Goal: Information Seeking & Learning: Learn about a topic

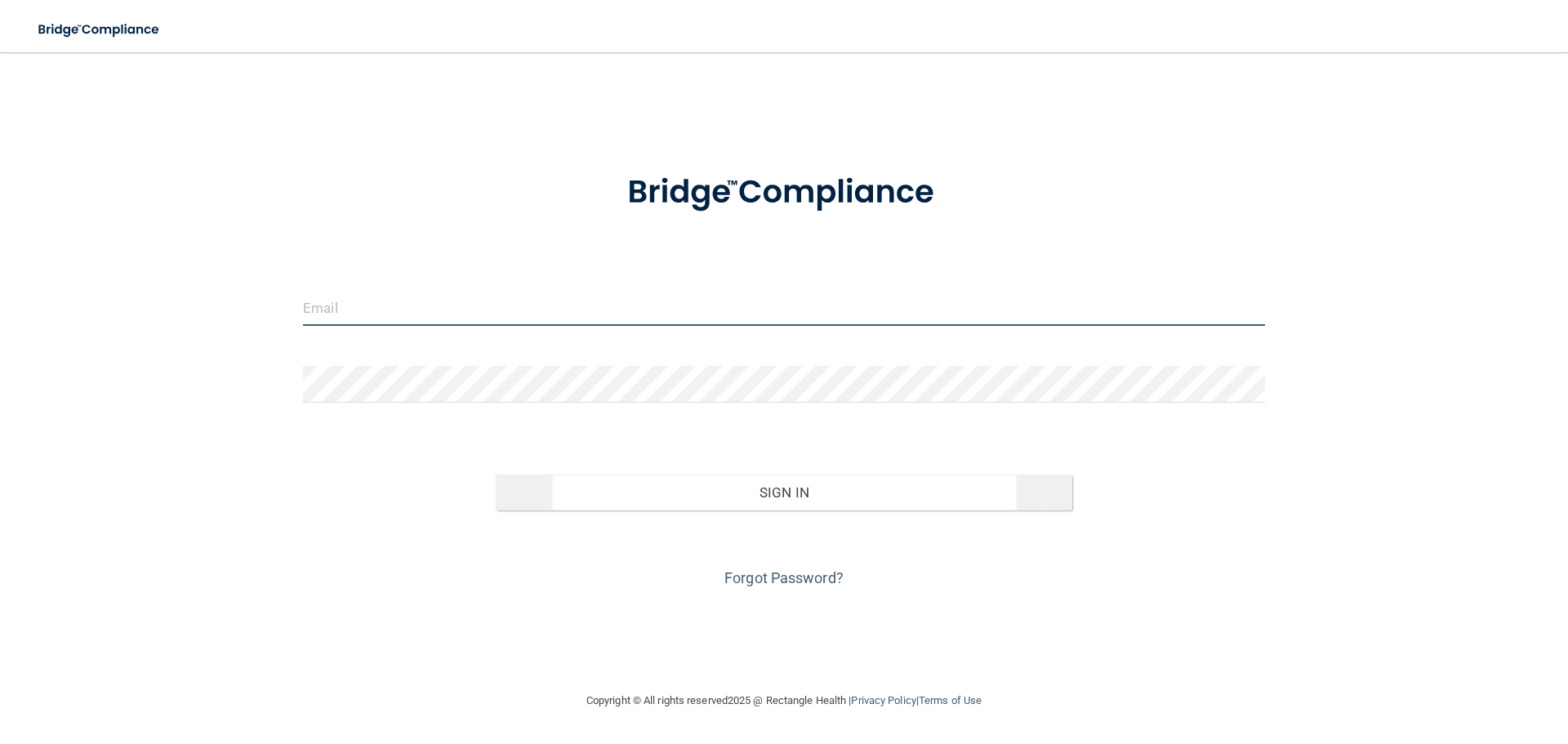
type input "[EMAIL_ADDRESS][DOMAIN_NAME]"
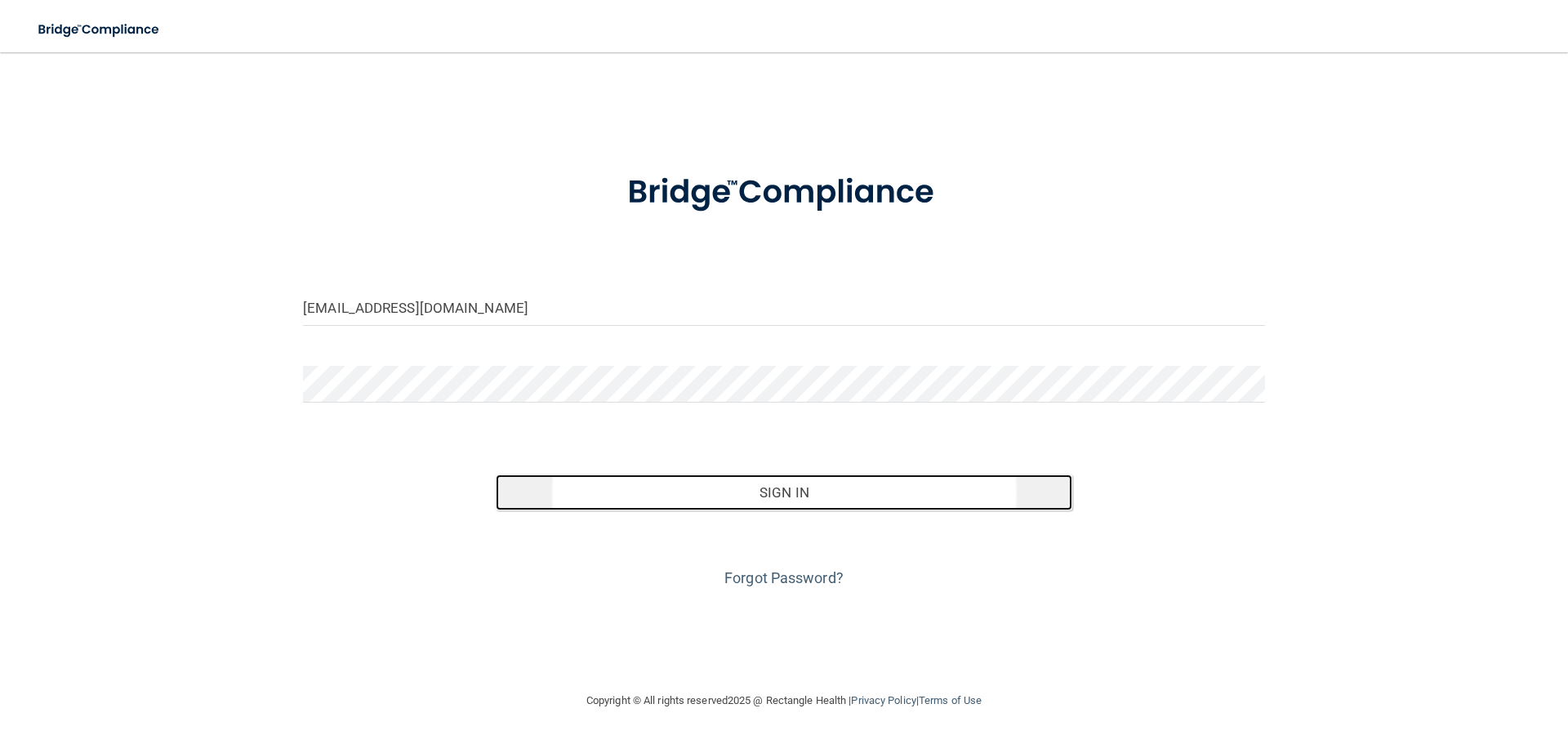
click at [760, 496] on button "Sign In" at bounding box center [784, 493] width 577 height 35
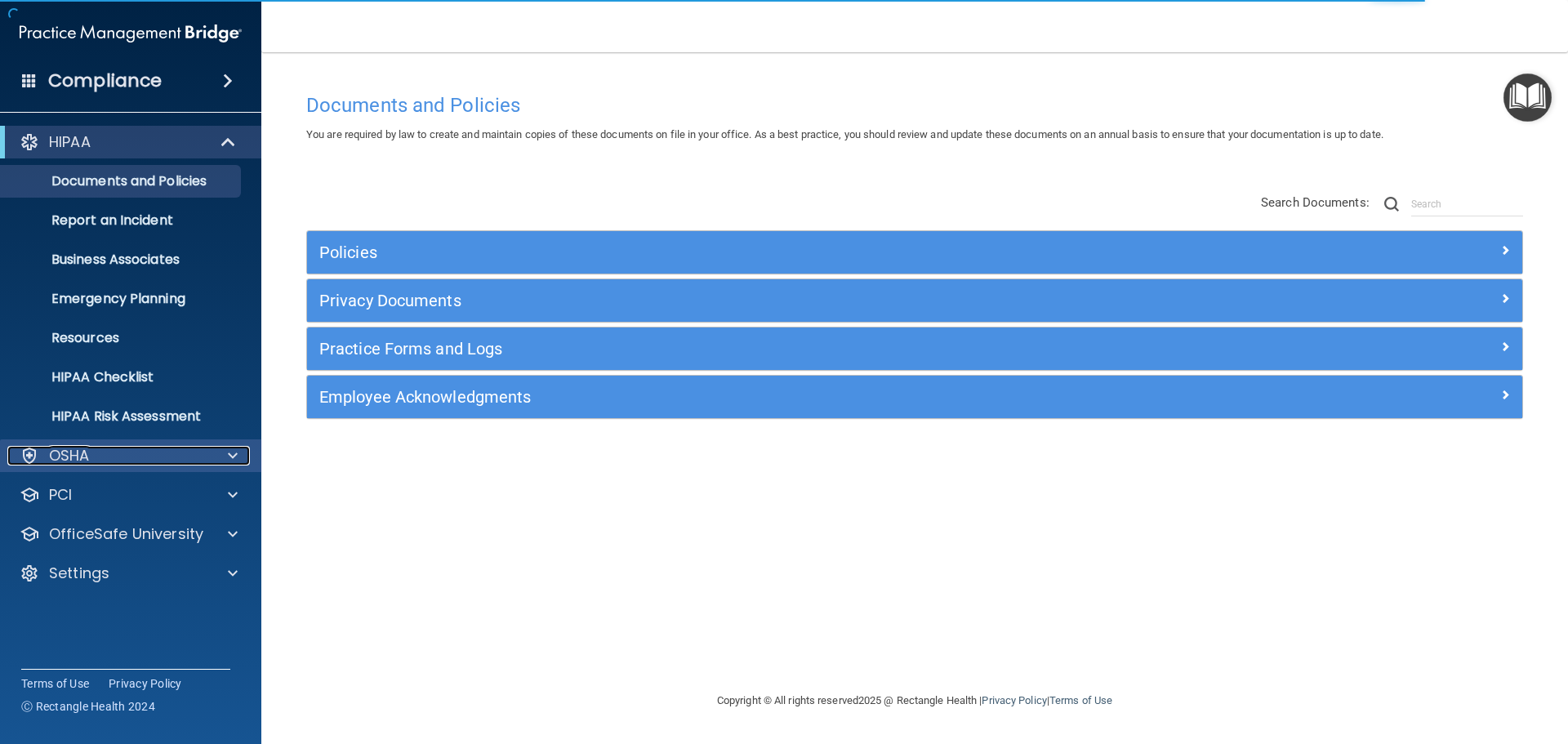
click at [135, 453] on div "OSHA" at bounding box center [108, 456] width 203 height 20
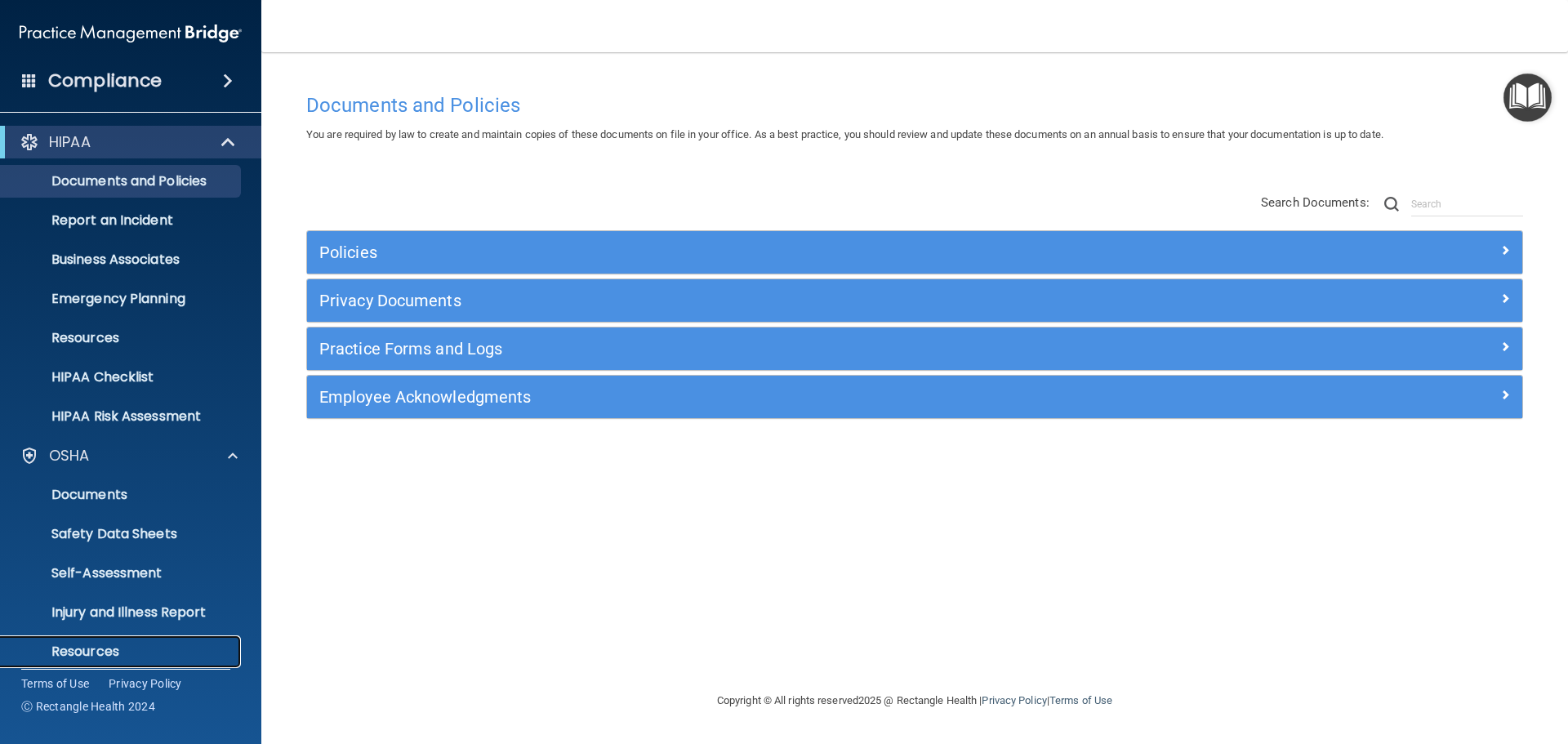
click at [137, 639] on link "Resources" at bounding box center [111, 651] width 257 height 33
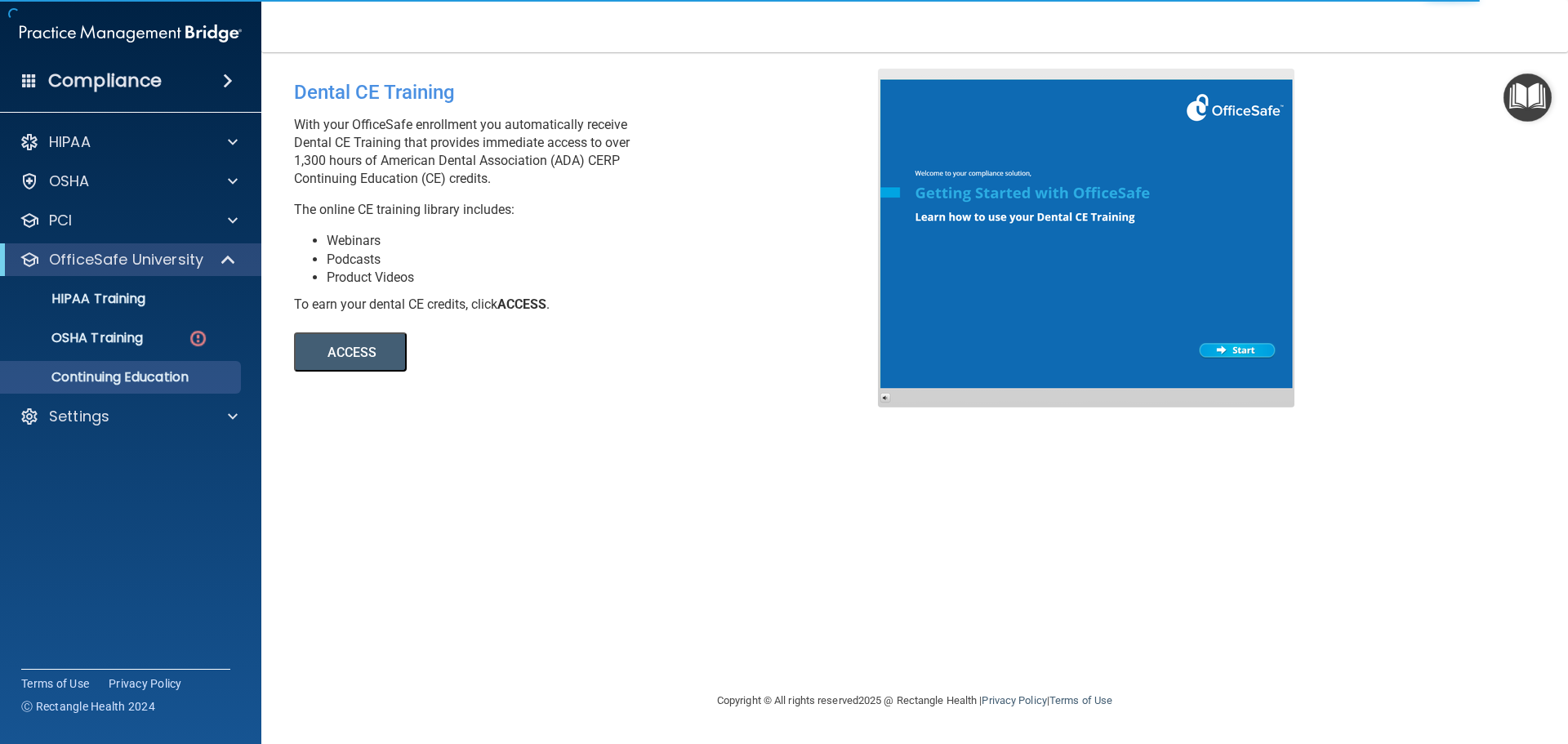
click at [341, 356] on button "ACCESS" at bounding box center [350, 352] width 112 height 39
